Goal: Navigation & Orientation: Find specific page/section

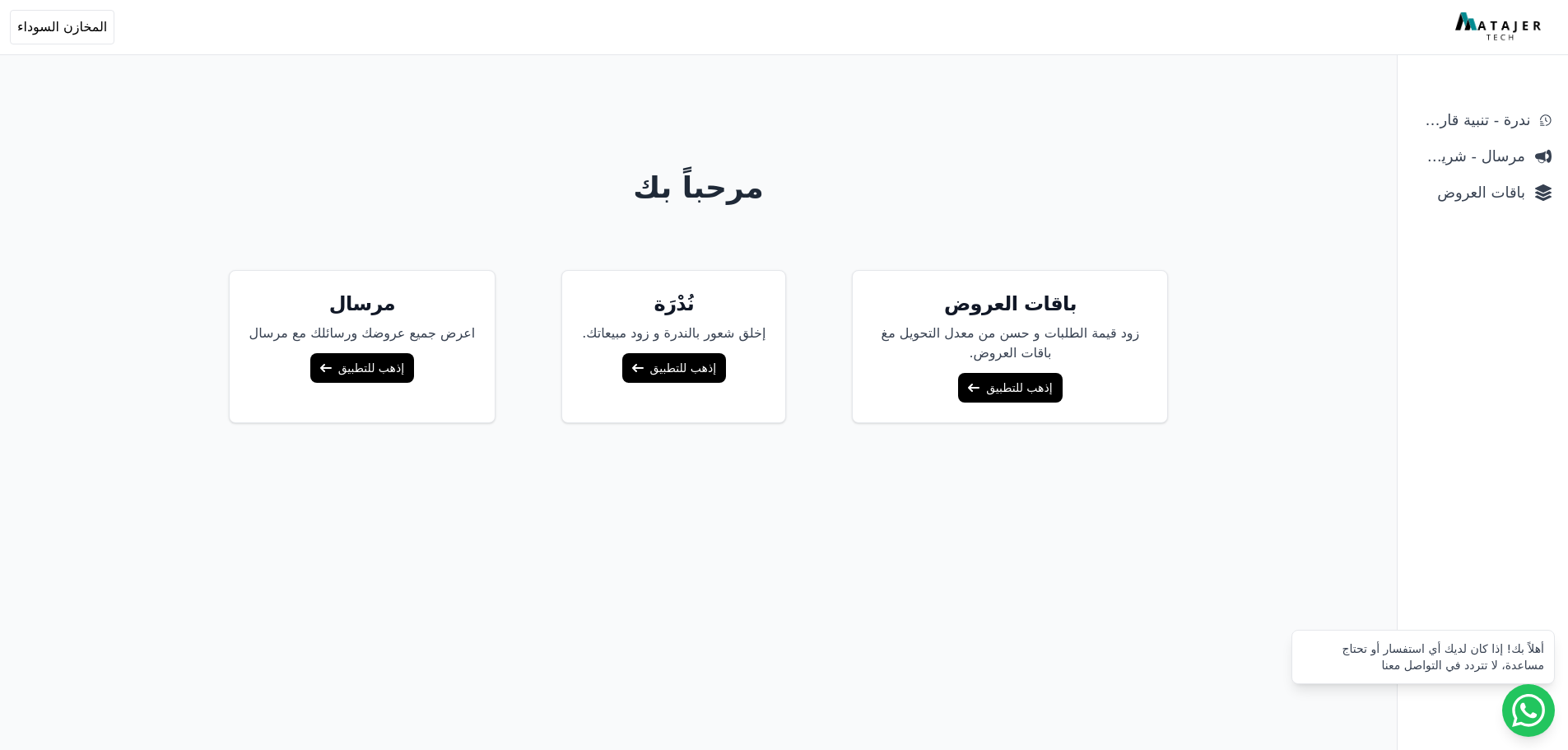
click at [878, 686] on div "مرحباً بك باقات العروض زود قيمة الطلبات و حسن من معدل التحويل مغ باقات العروض. …" at bounding box center [699, 441] width 1265 height 750
click at [90, 197] on h1 "مرحباً بك" at bounding box center [699, 188] width 1265 height 33
click at [970, 396] on link "إذهب للتطبيق" at bounding box center [1010, 388] width 104 height 30
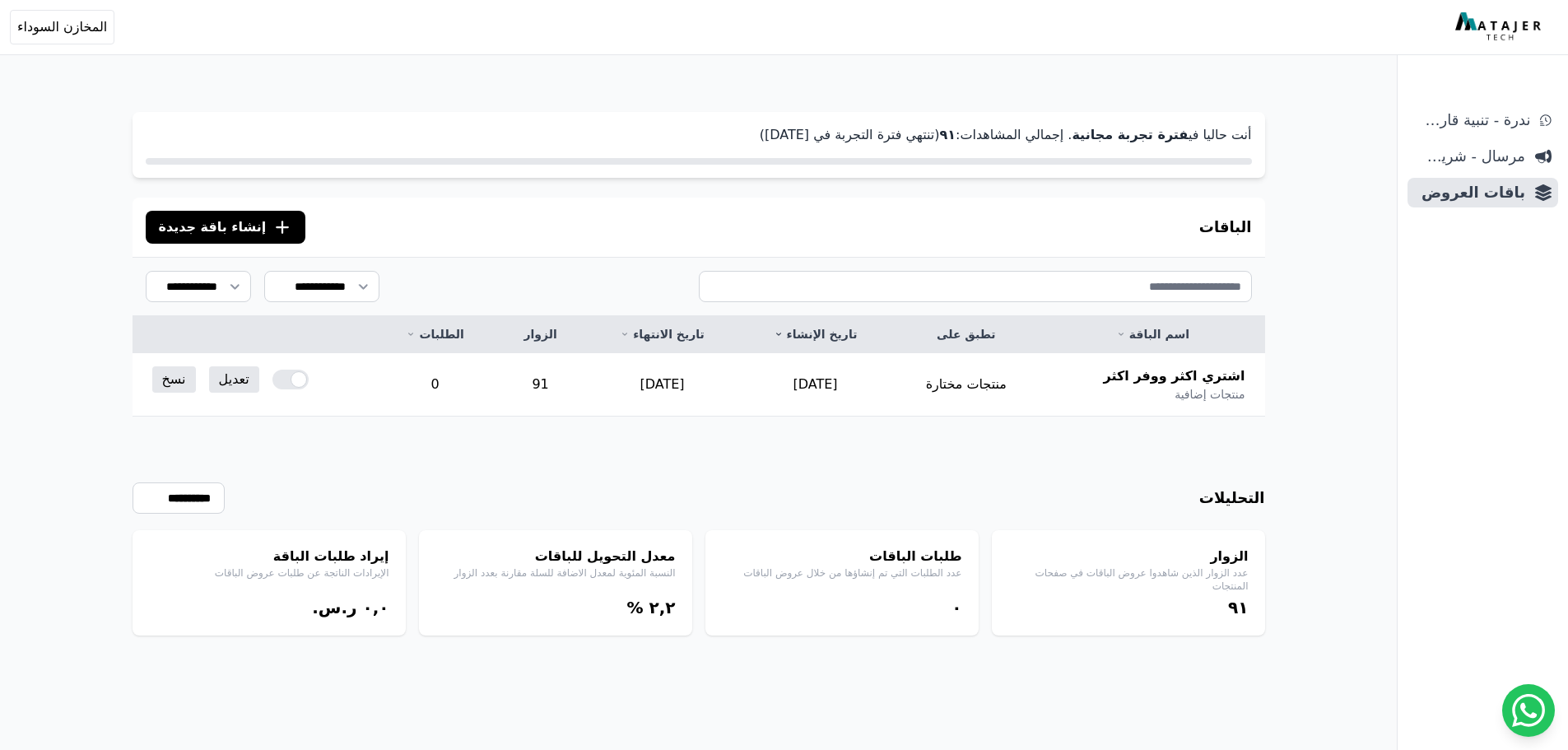
click at [1223, 592] on div "الزوار عدد الزوار الذين شاهدوا عروض الباقات في صفحات المنتجات ٩١" at bounding box center [1129, 583] width 273 height 105
click at [1488, 132] on link "ندرة - تنبية قارب علي النفاذ" at bounding box center [1483, 120] width 150 height 30
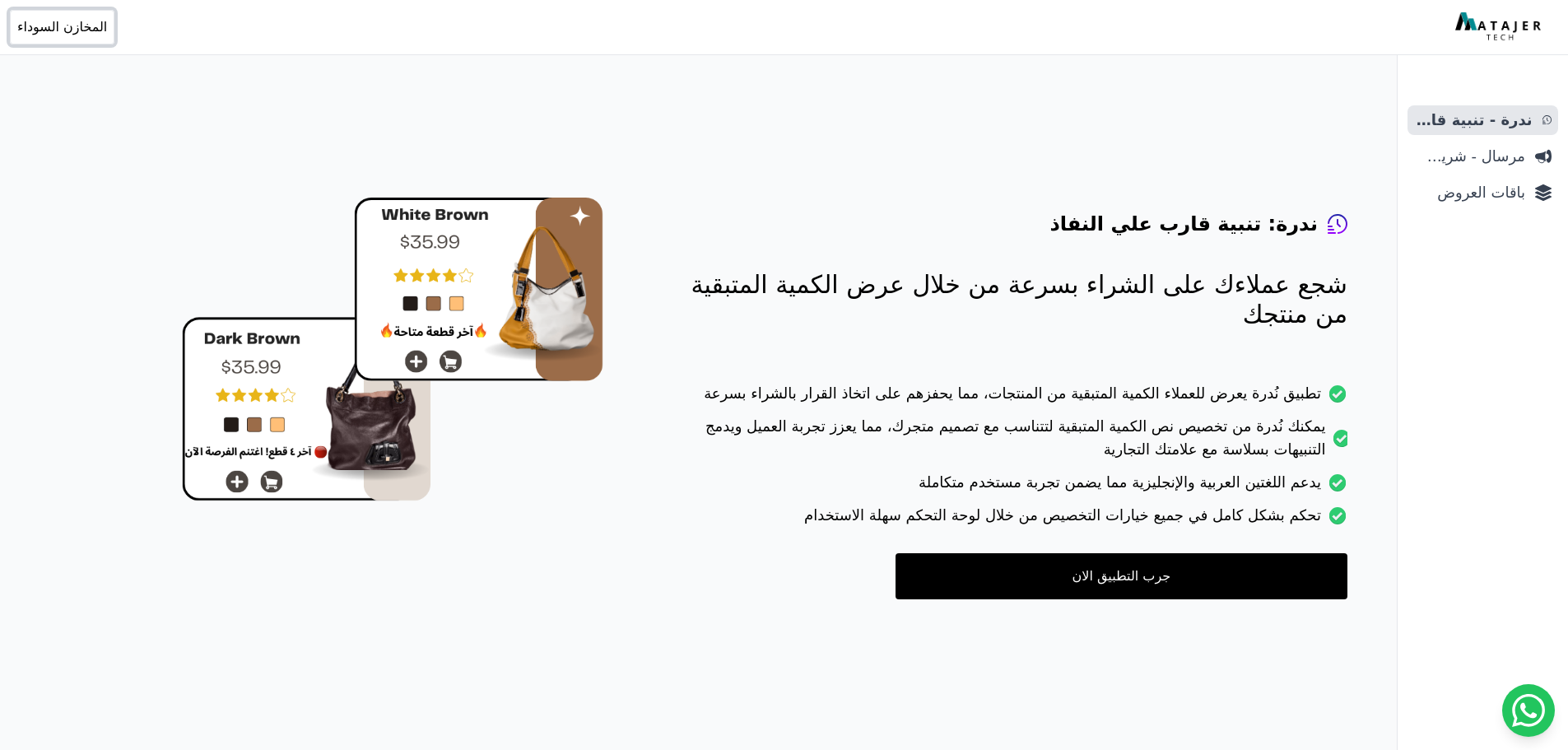
click at [59, 34] on span "المخازن السوداء" at bounding box center [62, 27] width 90 height 20
click at [504, 481] on img at bounding box center [393, 350] width 422 height 304
click at [1471, 147] on span "مرسال - شريط دعاية" at bounding box center [1469, 156] width 111 height 23
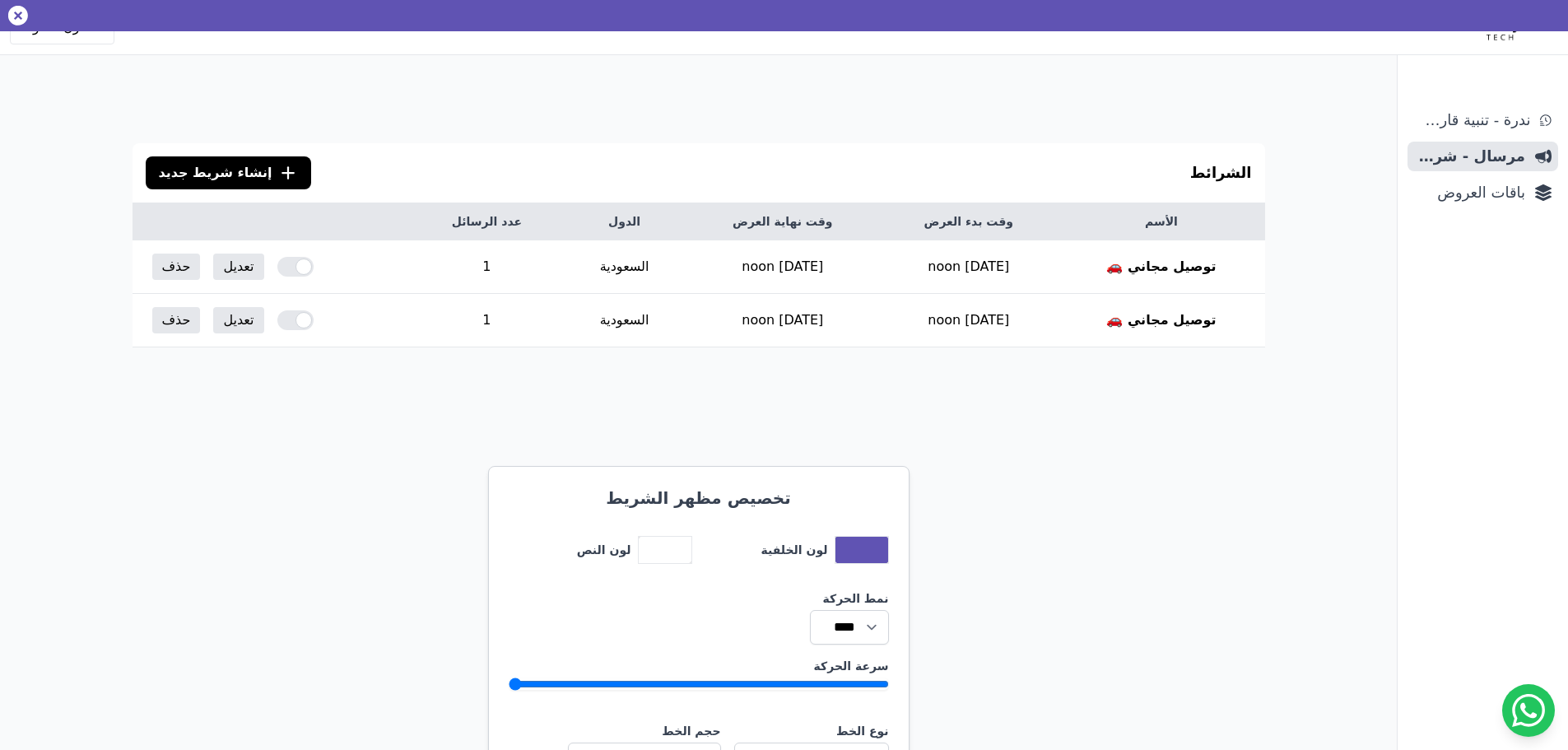
click at [18, 12] on icon at bounding box center [18, 15] width 20 height 20
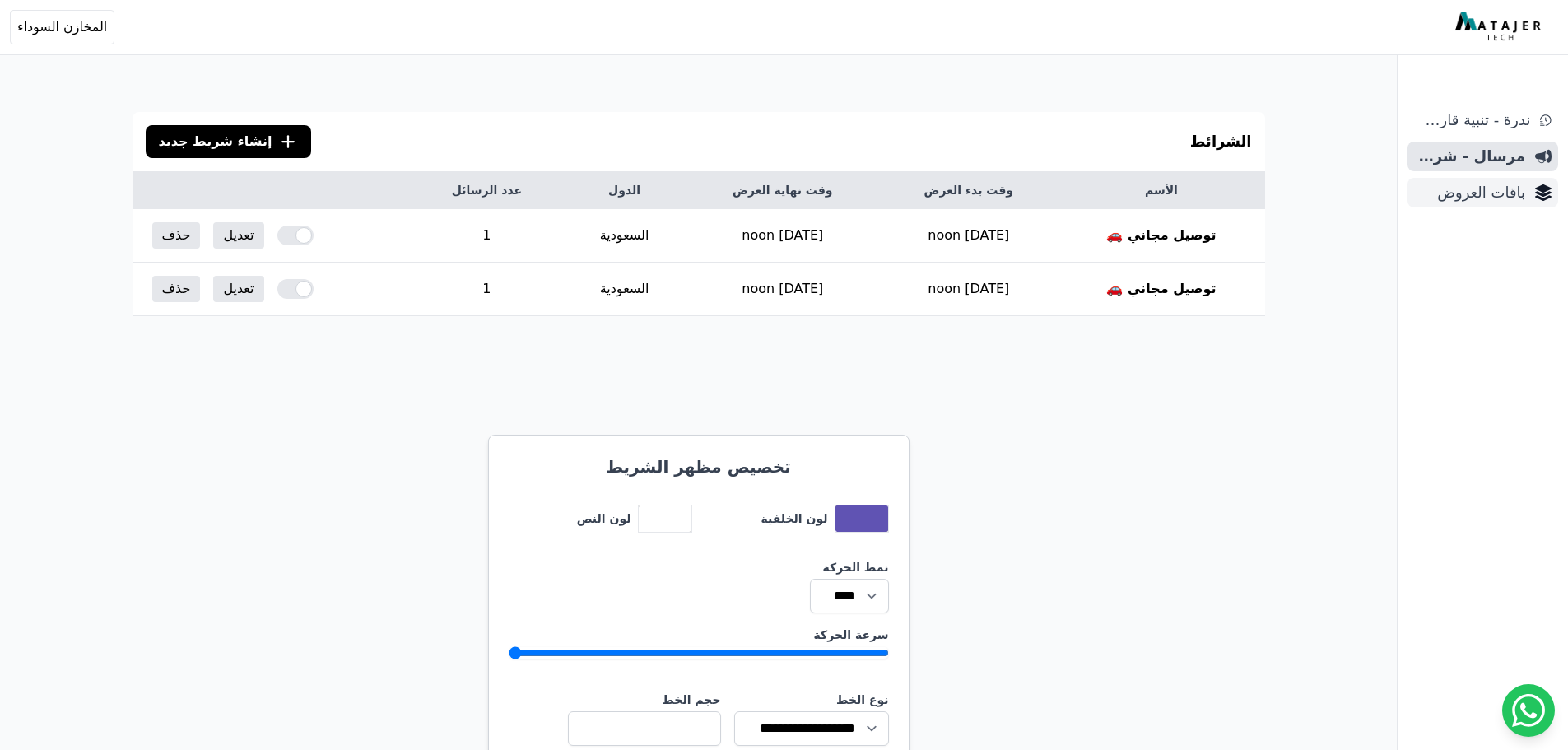
click at [1458, 196] on span "باقات العروض" at bounding box center [1469, 192] width 111 height 23
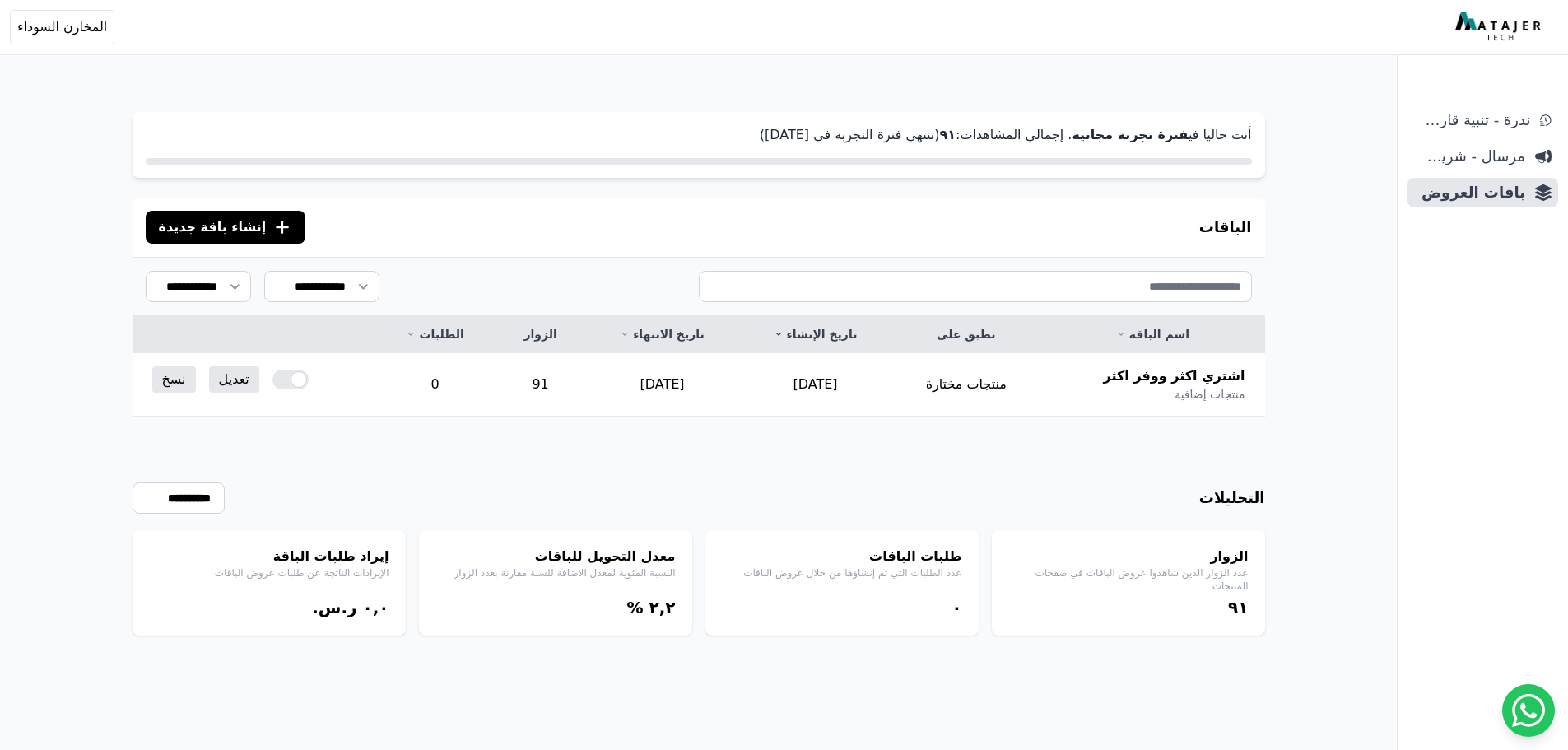
click at [1507, 26] on img at bounding box center [1500, 27] width 90 height 30
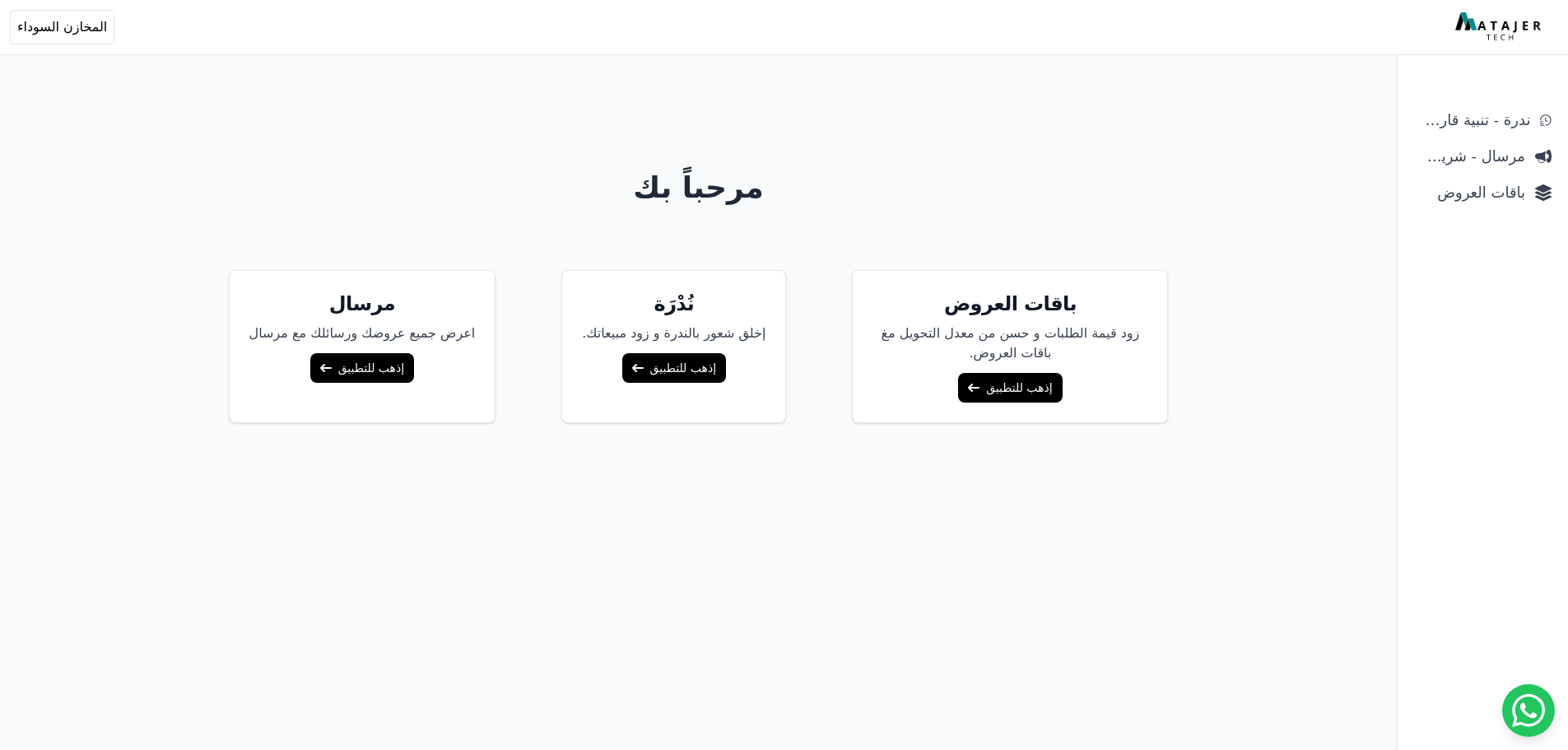
click at [380, 375] on link "إذهب للتطبيق" at bounding box center [362, 368] width 104 height 30
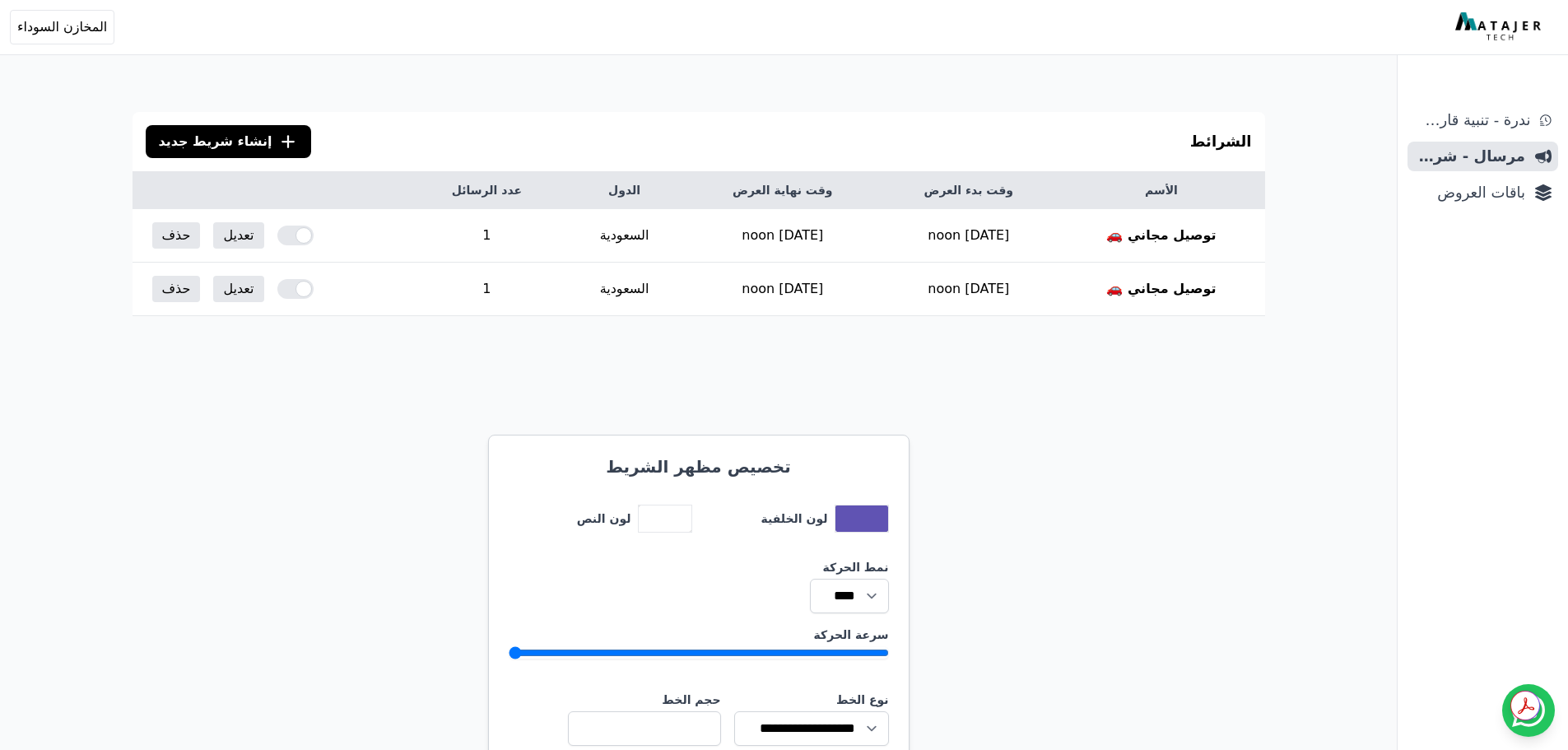
click at [1511, 32] on img at bounding box center [1500, 27] width 90 height 30
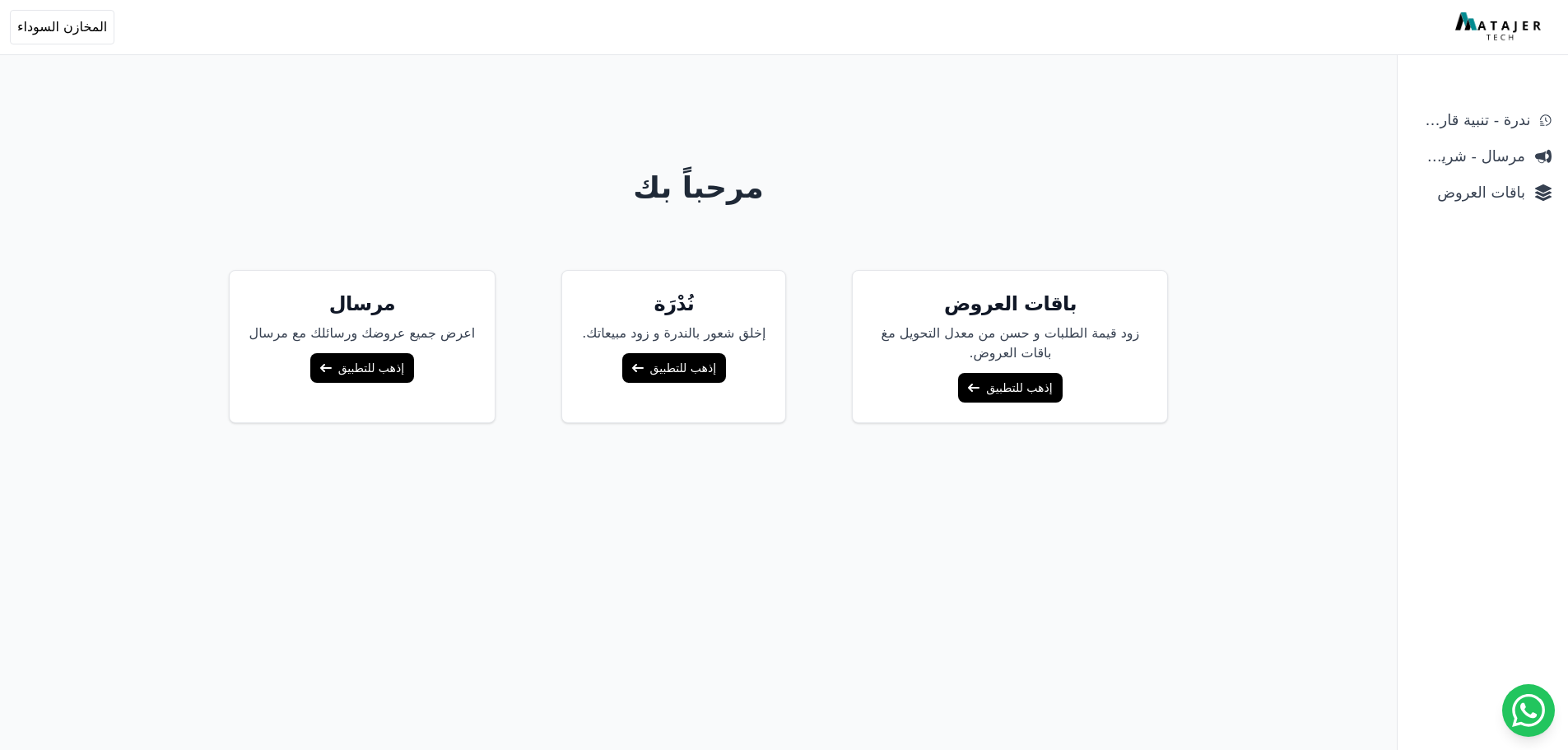
click at [677, 368] on link "إذهب للتطبيق" at bounding box center [674, 368] width 104 height 30
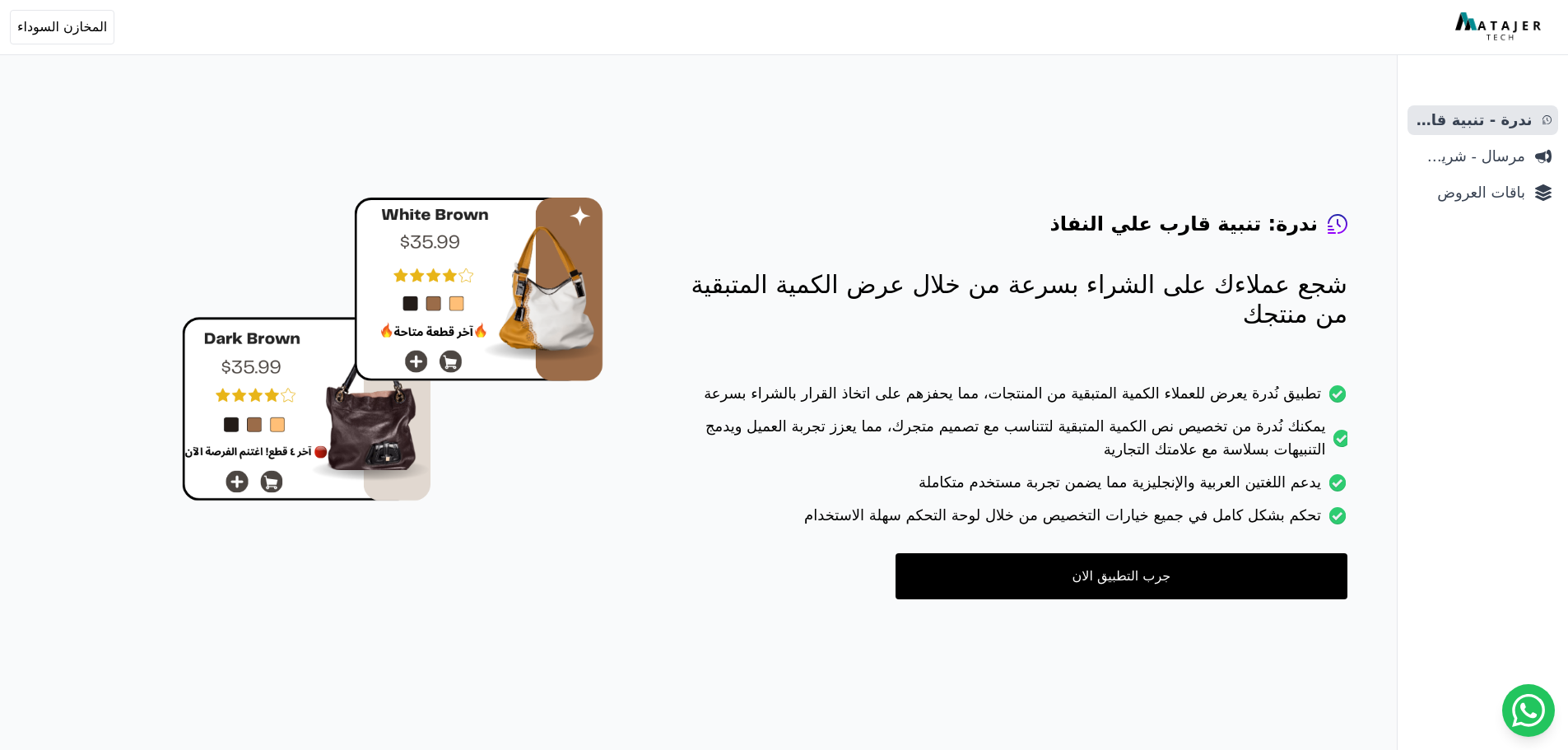
click at [1521, 14] on img at bounding box center [1500, 27] width 90 height 30
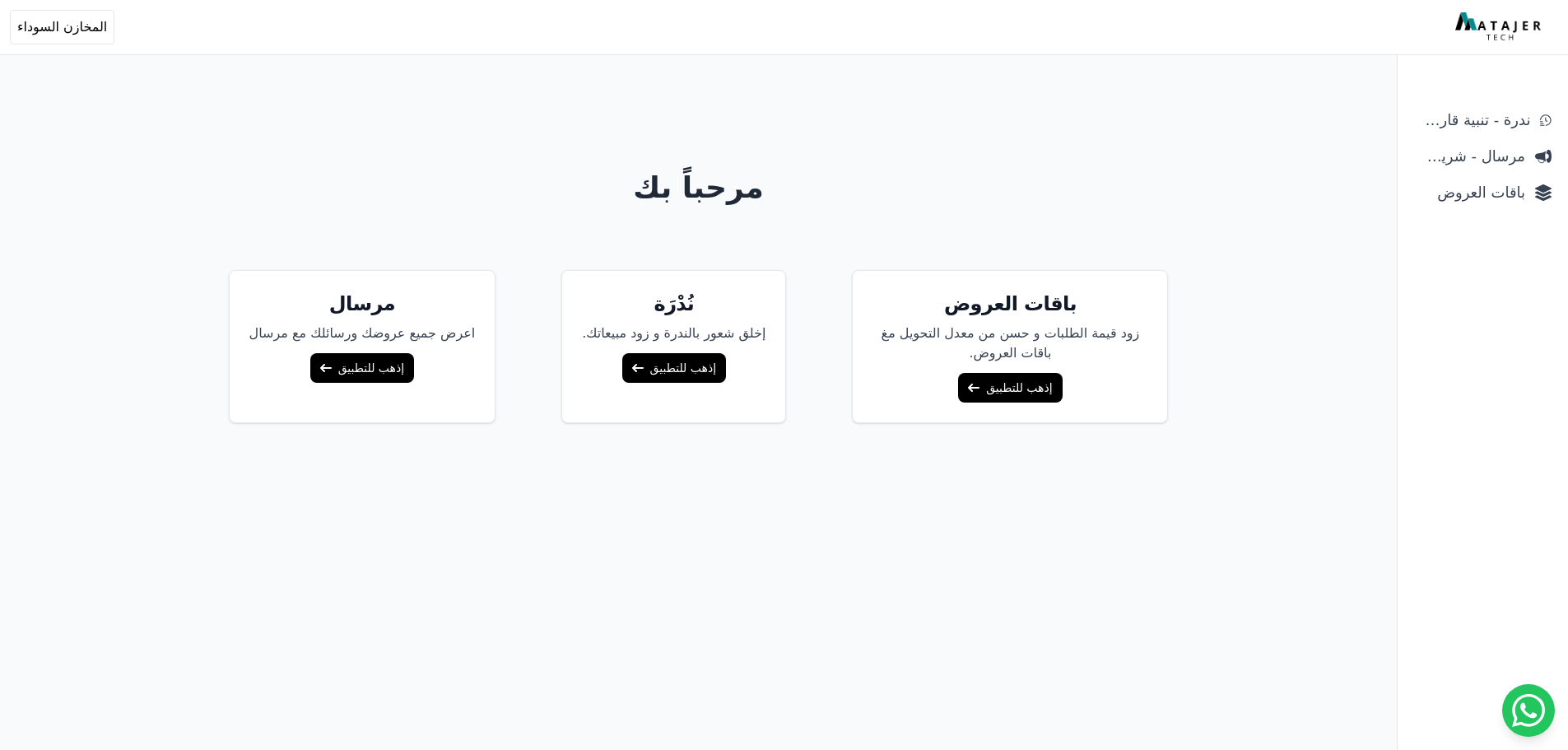
click at [382, 367] on link "إذهب للتطبيق" at bounding box center [362, 368] width 104 height 30
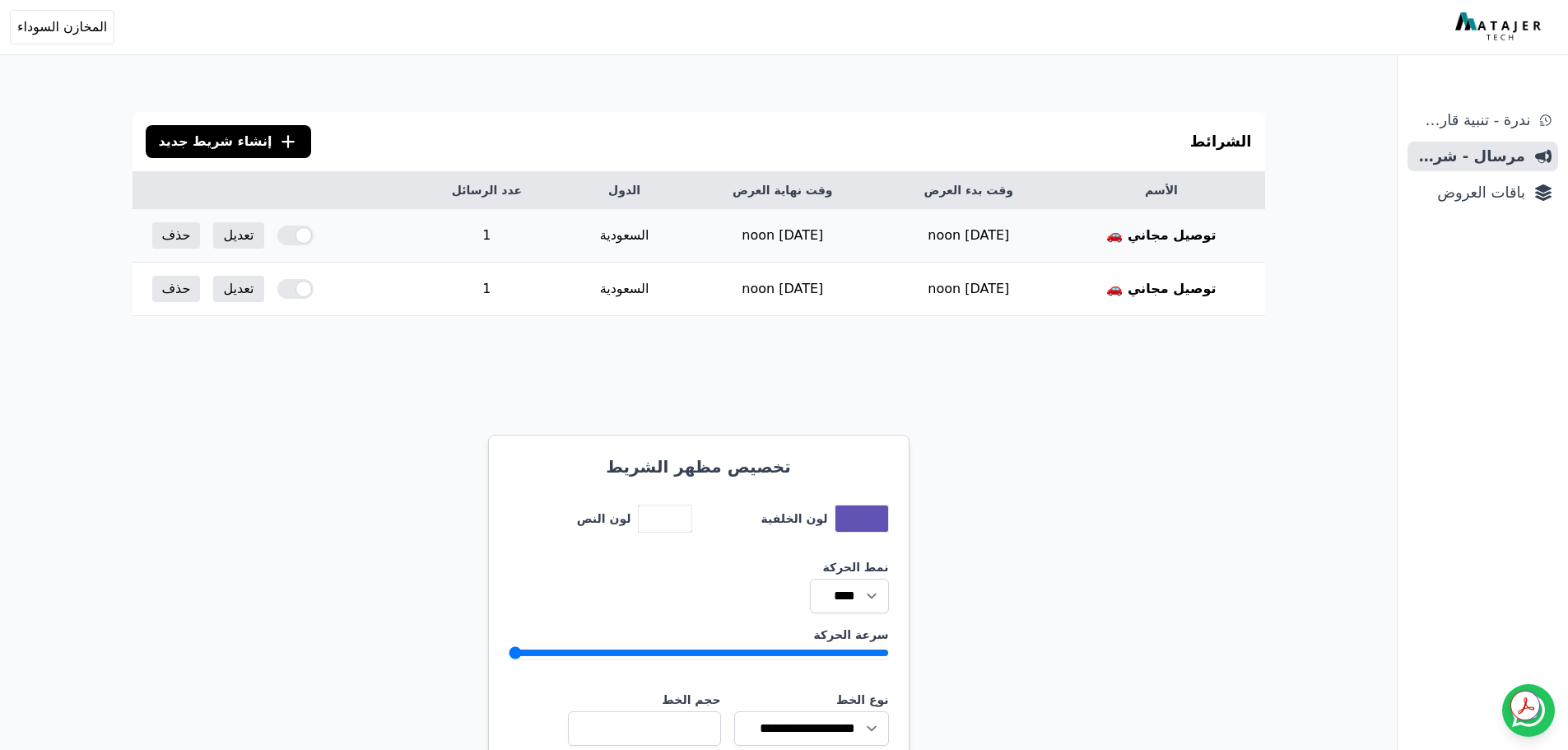
click at [686, 251] on td "[DATE] noon" at bounding box center [783, 236] width 194 height 53
click at [1421, 562] on div "ندرة - تنبية قارب علي النفاذ مرسال - شريط دعاية باقات العروض" at bounding box center [1483, 428] width 170 height 645
click at [1551, 706] on icon at bounding box center [1550, 706] width 2 height 2
drag, startPoint x: 1551, startPoint y: 706, endPoint x: 1527, endPoint y: 613, distance: 96.0
click at [1527, 613] on div "Get summaries and key insights using AI Assistant powered by Adobe Acrobat" at bounding box center [1540, 618] width 58 height 30
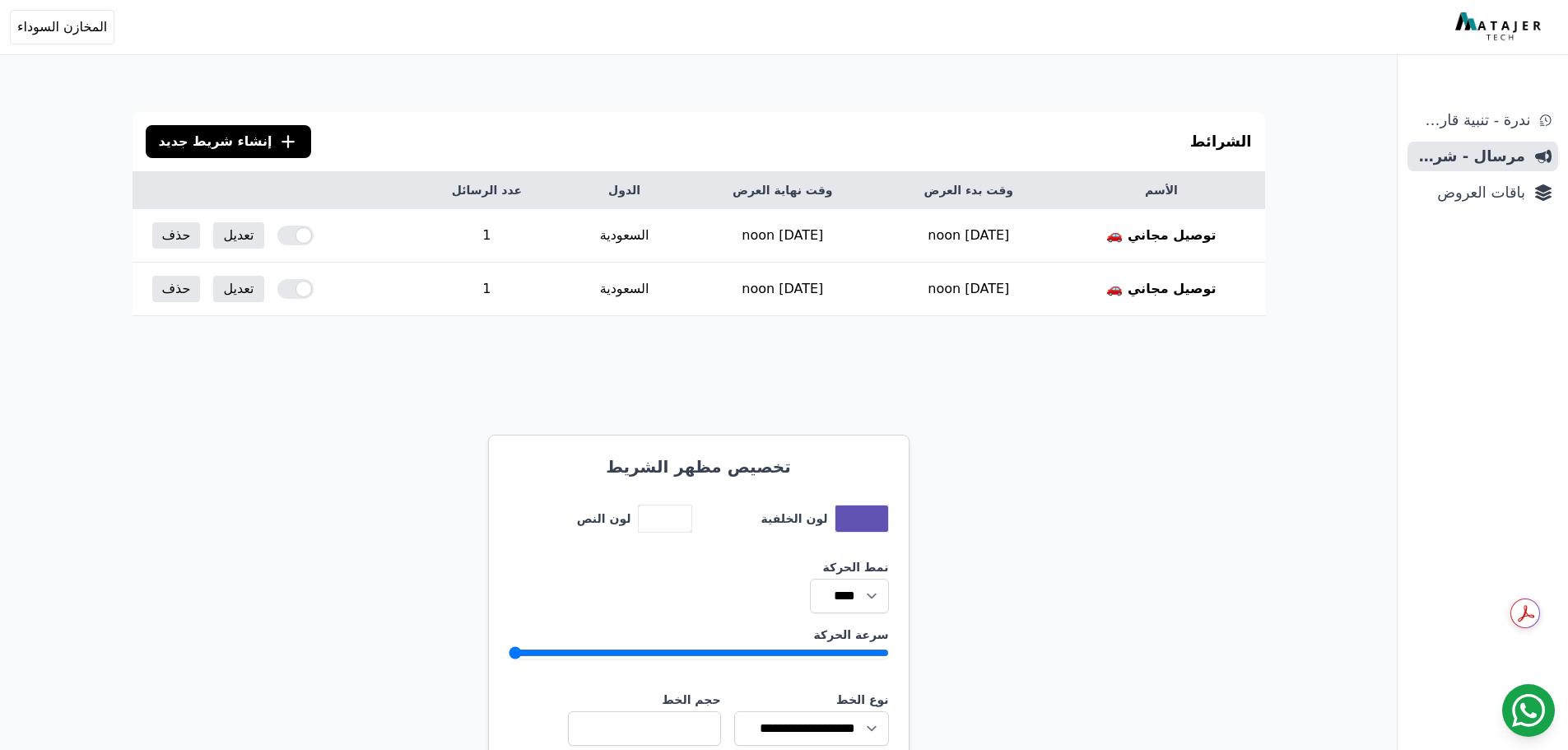
click at [1541, 708] on icon at bounding box center [1529, 711] width 33 height 33
click at [1470, 120] on span "ندرة - تنبية قارب علي النفاذ" at bounding box center [1472, 120] width 116 height 23
click at [255, 134] on link ".cls-1{fill:none;stroke:#fff;stroke-linecap:round;stroke-linejoin:round;stroke-…" at bounding box center [229, 141] width 167 height 33
click at [1469, 194] on span "باقات العروض" at bounding box center [1469, 192] width 111 height 23
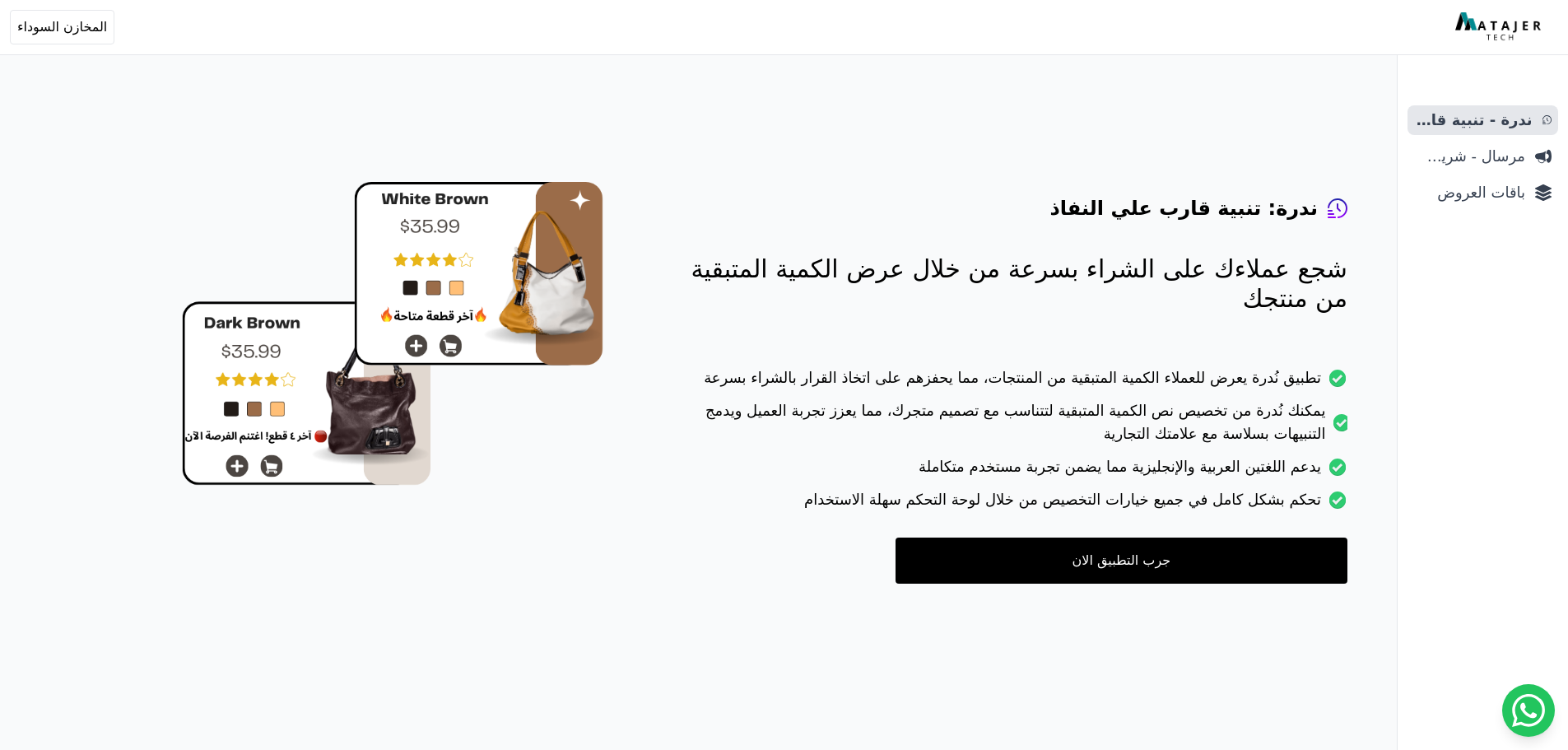
scroll to position [66, 0]
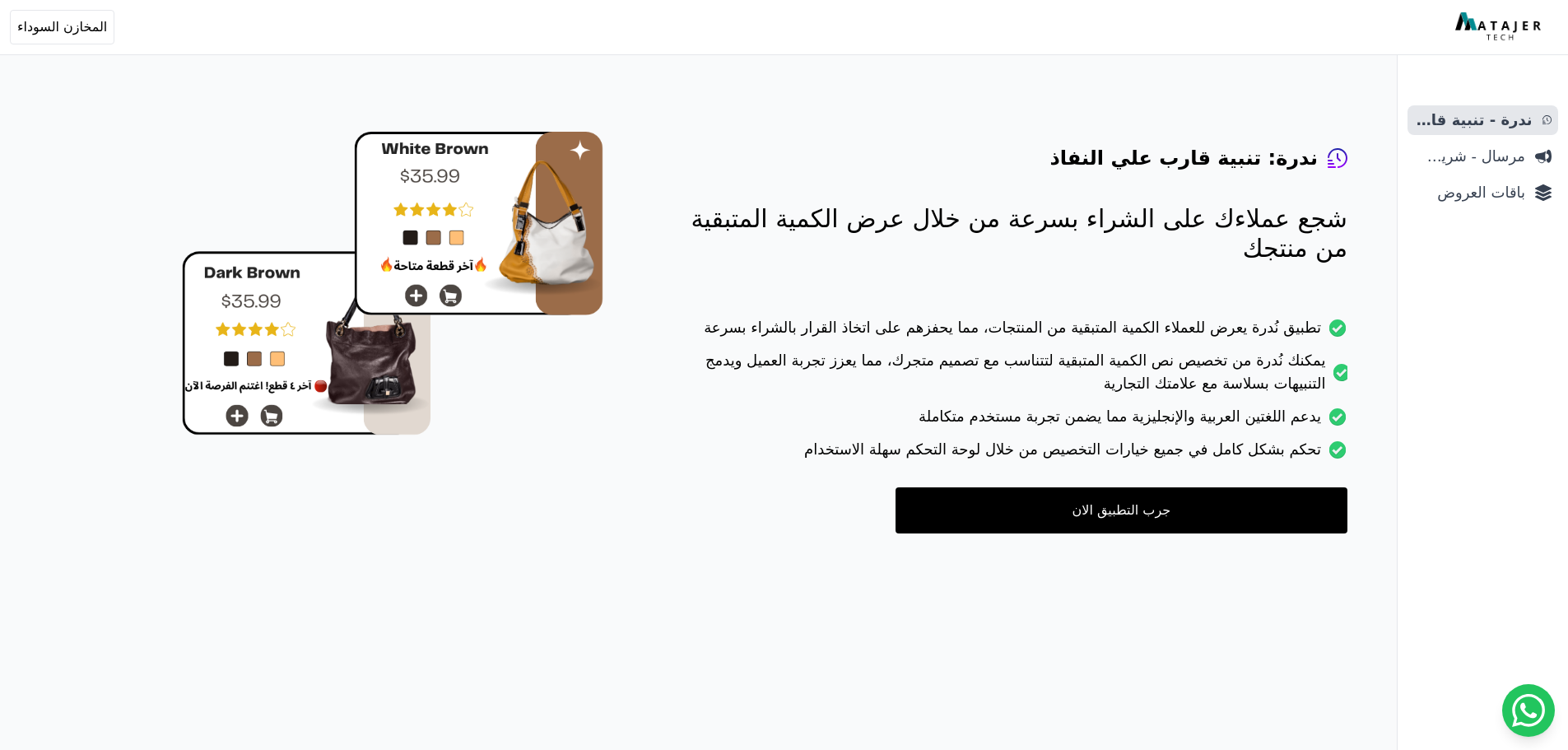
click at [1058, 516] on link "جرب التطبيق الان" at bounding box center [1121, 510] width 452 height 46
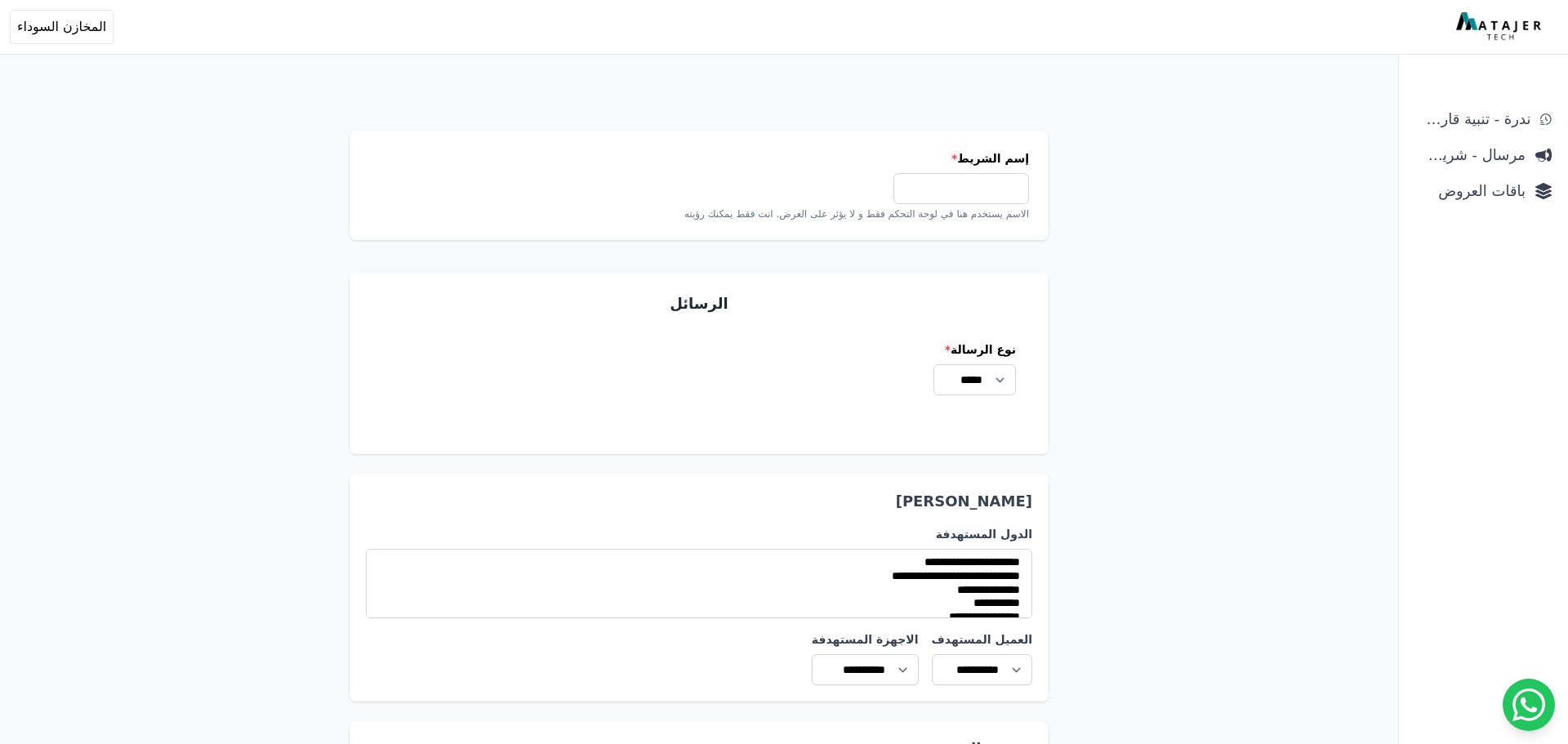
select select
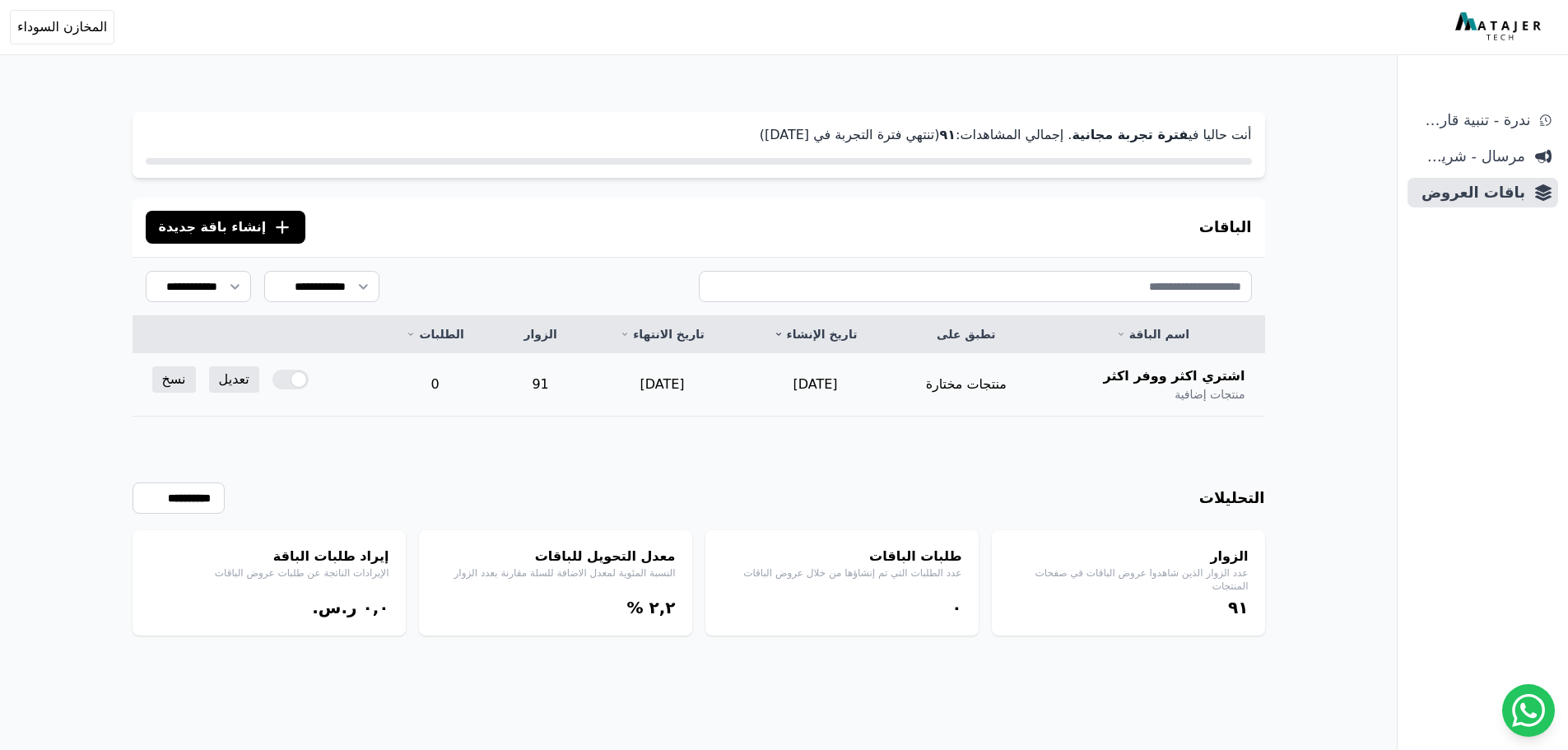
click at [1166, 390] on div "اشتري اكثر ووفر اكثر منتجات إضافية" at bounding box center [1152, 385] width 185 height 36
click at [1191, 562] on h4 "الزوار" at bounding box center [1129, 557] width 241 height 20
drag, startPoint x: 176, startPoint y: 1, endPoint x: 440, endPoint y: 42, distance: 267.2
click at [440, 42] on div "Open sidebar Open user menu المخازن السوداء [PERSON_NAME] [EMAIL_ADDRESS][DOMAI…" at bounding box center [780, 27] width 1542 height 34
